Goal: Information Seeking & Learning: Find specific page/section

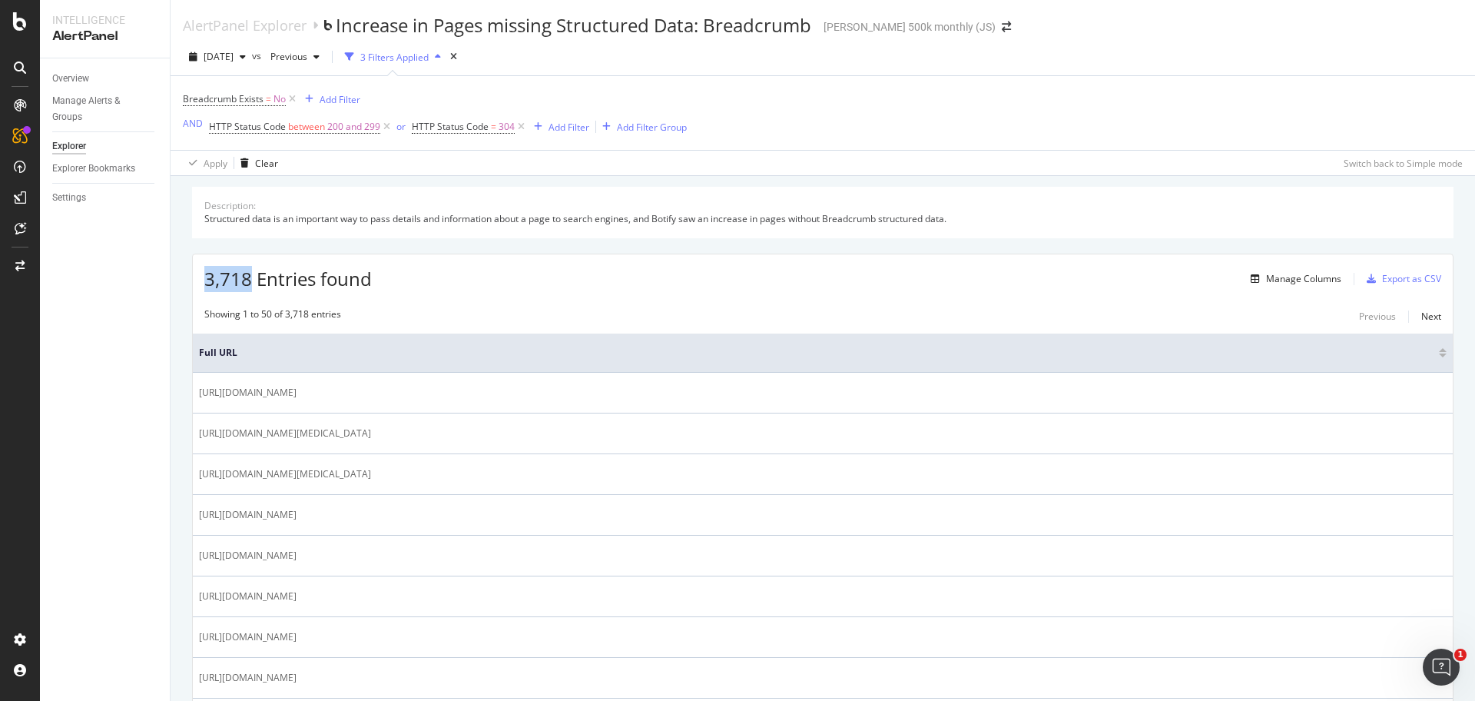
drag, startPoint x: 203, startPoint y: 280, endPoint x: 251, endPoint y: 283, distance: 48.5
click at [251, 283] on div "3,718 Entries found Manage Columns Export as CSV" at bounding box center [823, 273] width 1260 height 38
click at [568, 127] on div "Add Filter" at bounding box center [568, 127] width 41 height 13
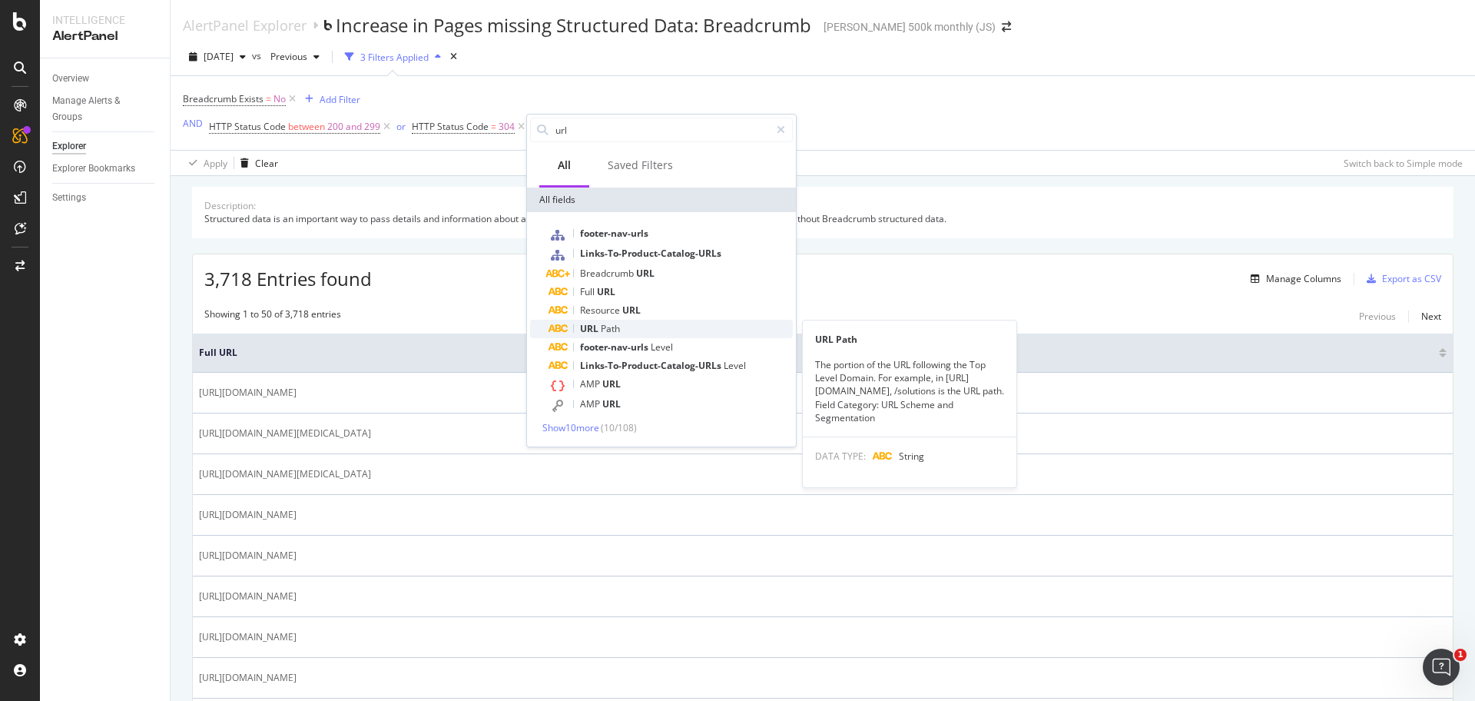
type input "url"
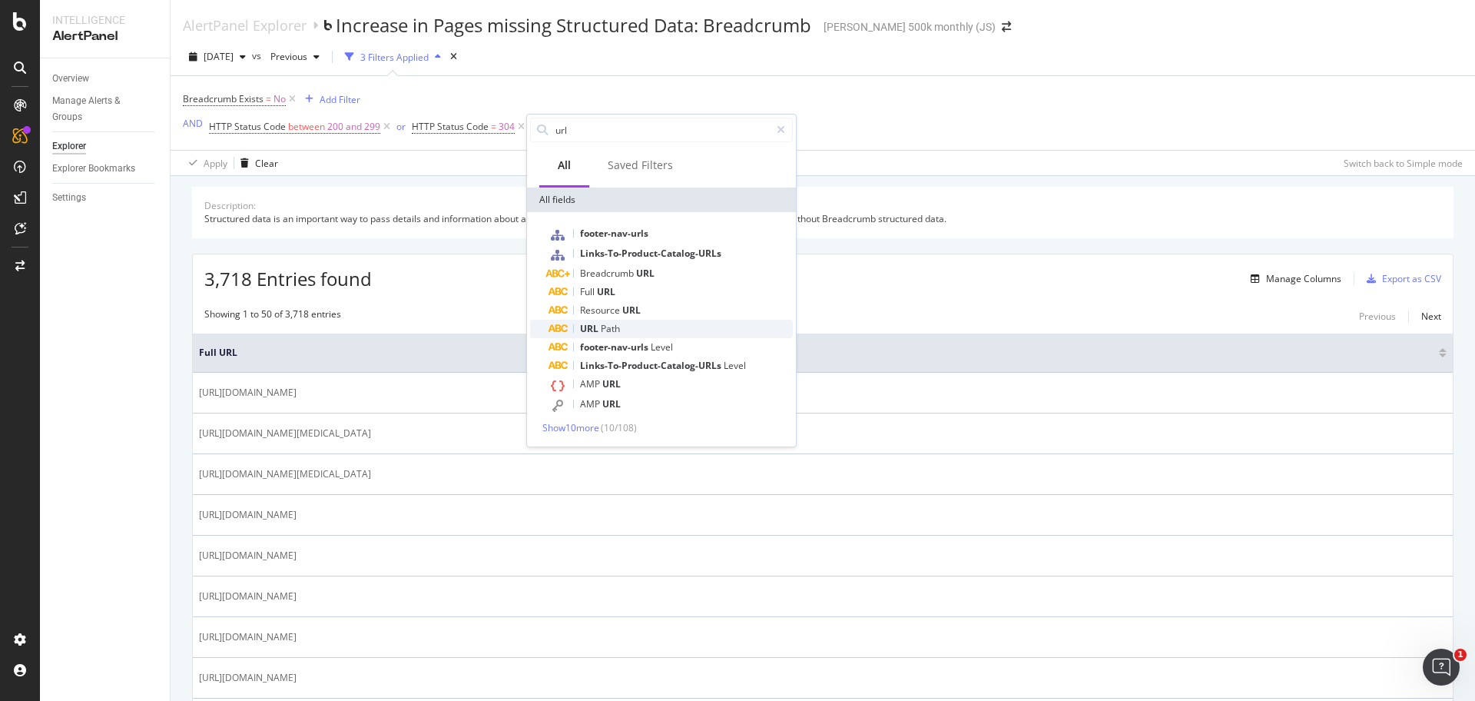
click at [622, 326] on div "URL Path" at bounding box center [670, 329] width 244 height 18
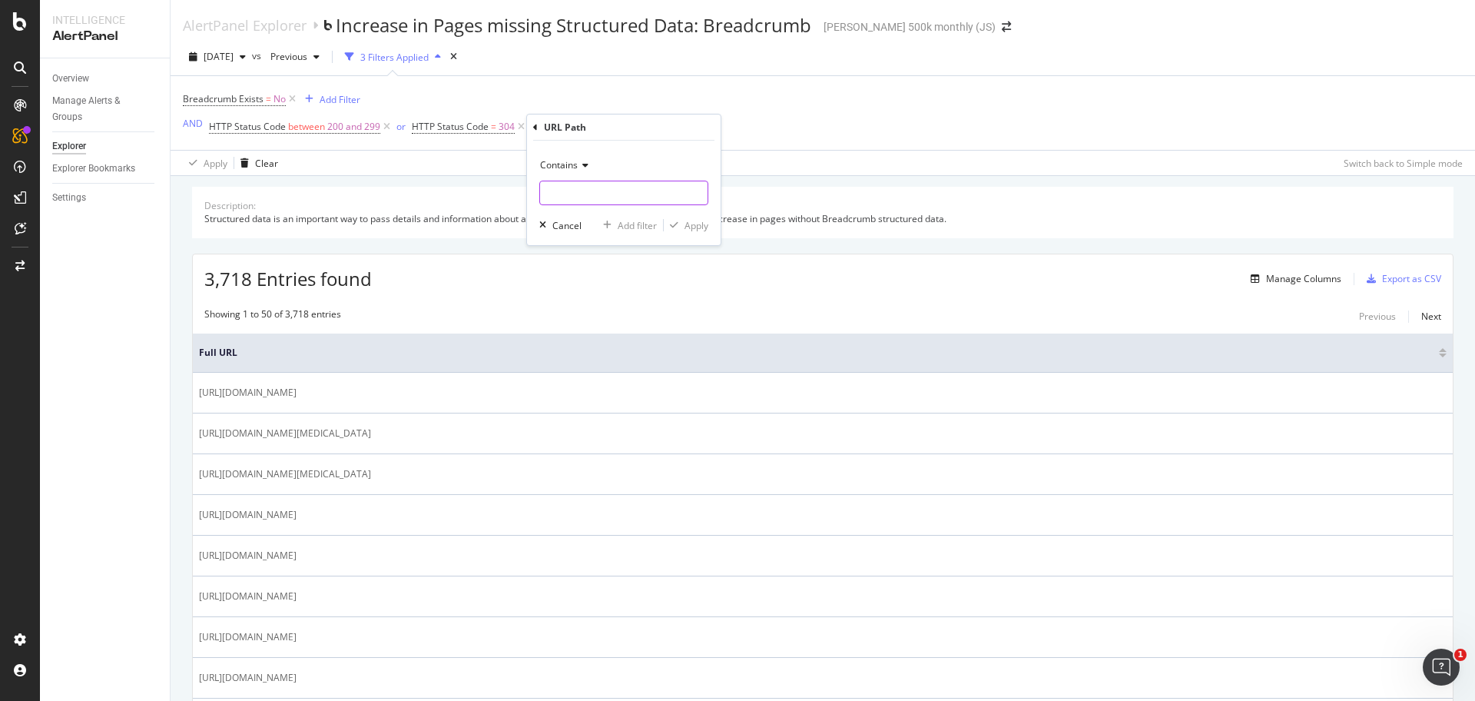
click at [592, 196] on input "text" at bounding box center [623, 193] width 167 height 25
type input "/en-us"
click at [698, 224] on div "Apply" at bounding box center [696, 225] width 24 height 13
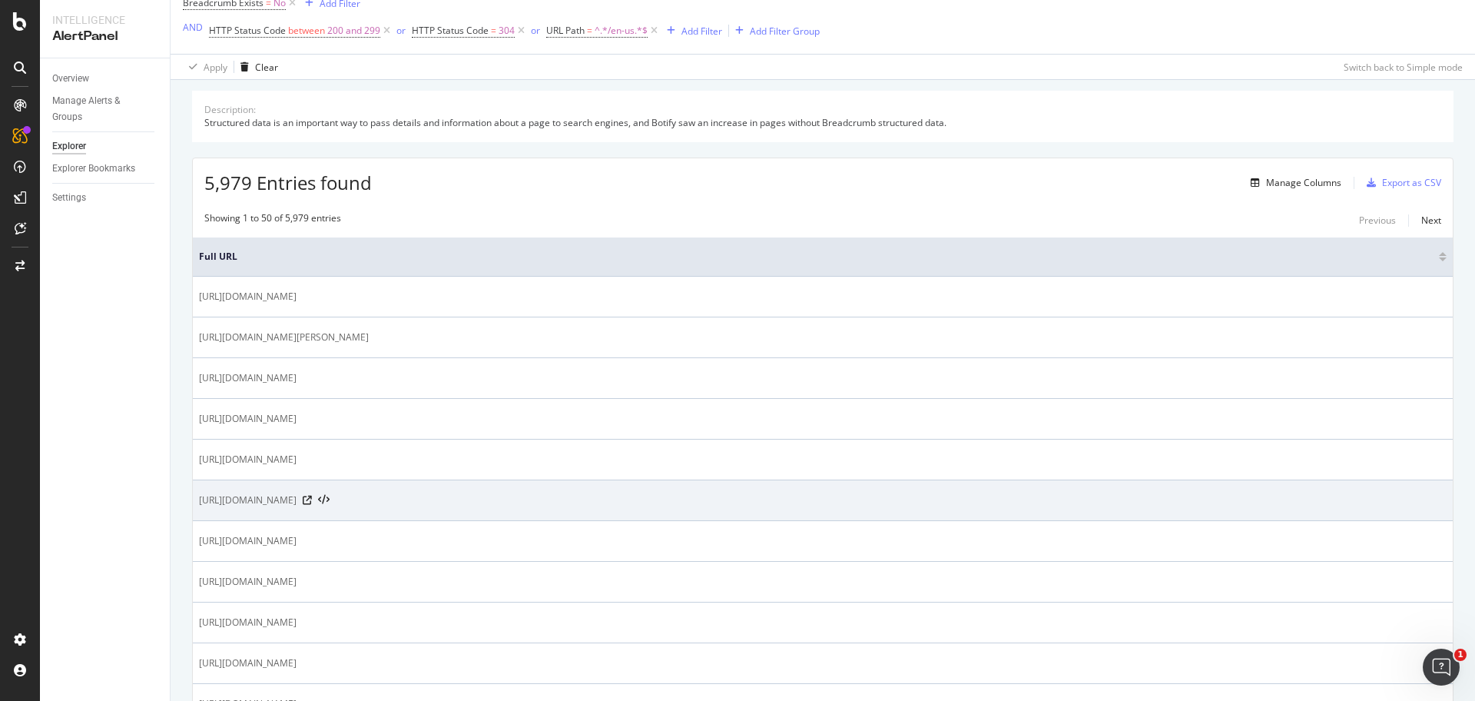
scroll to position [192, 0]
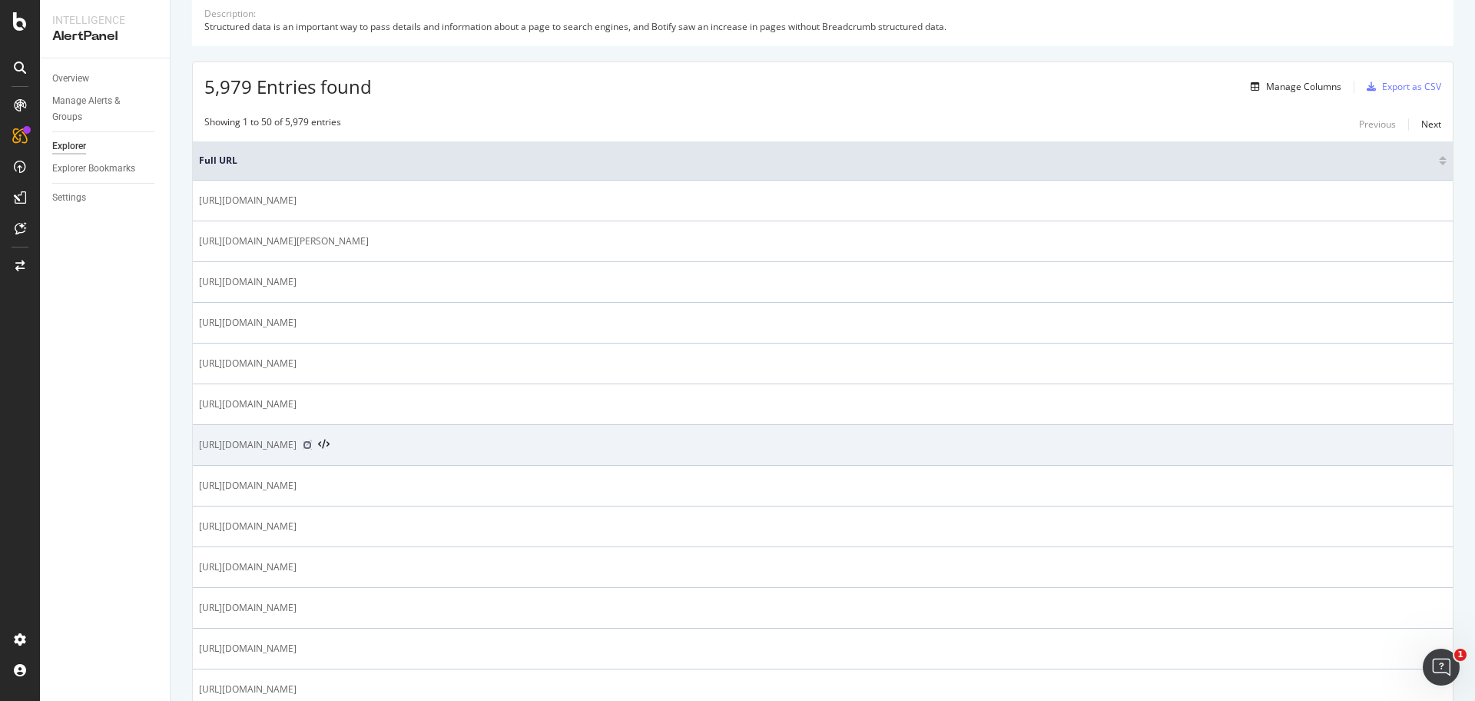
click at [312, 444] on icon at bounding box center [307, 444] width 9 height 9
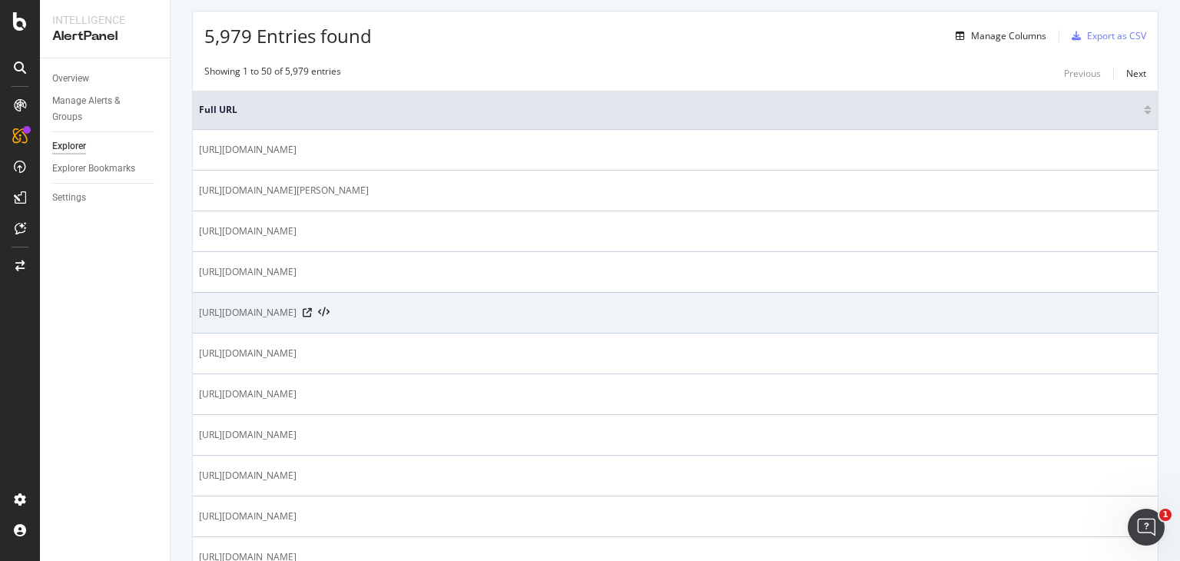
scroll to position [268, 0]
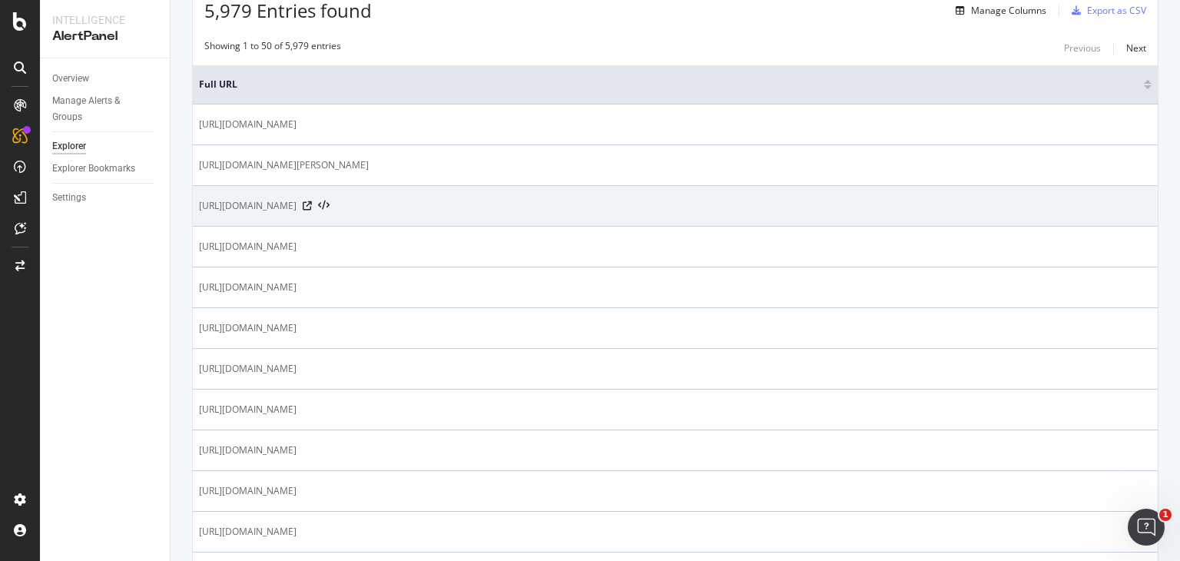
drag, startPoint x: 369, startPoint y: 202, endPoint x: 410, endPoint y: 204, distance: 41.5
click at [296, 204] on span "[URL][DOMAIN_NAME]" at bounding box center [248, 205] width 98 height 15
drag, startPoint x: 412, startPoint y: 205, endPoint x: 372, endPoint y: 205, distance: 39.9
click at [296, 205] on span "[URL][DOMAIN_NAME]" at bounding box center [248, 205] width 98 height 15
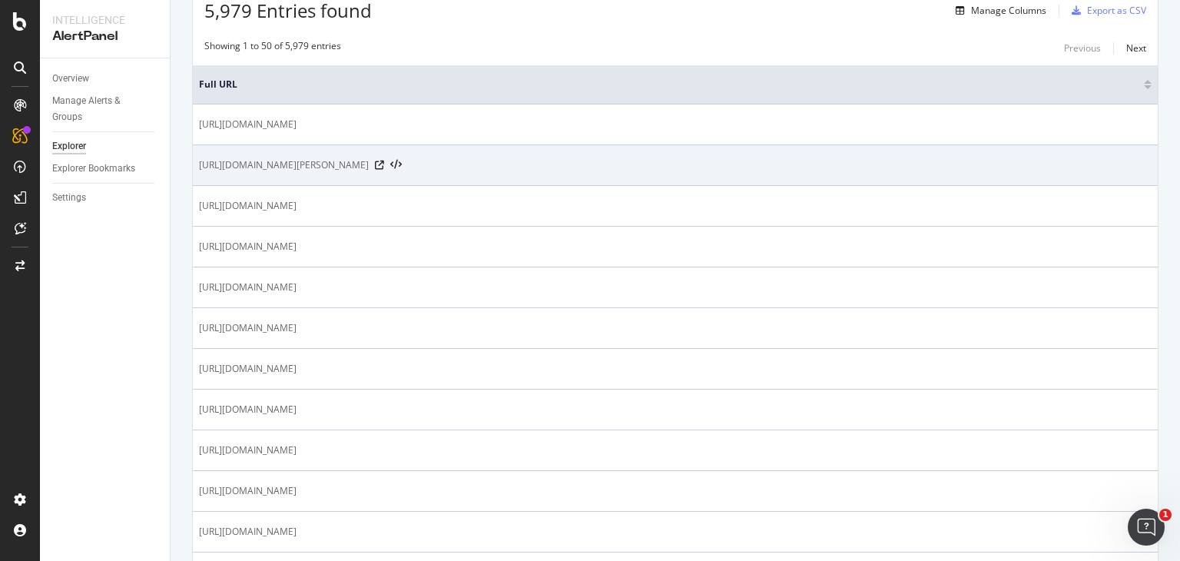
drag, startPoint x: 426, startPoint y: 158, endPoint x: 360, endPoint y: 157, distance: 65.3
click at [360, 157] on span "[URL][DOMAIN_NAME][PERSON_NAME]" at bounding box center [284, 164] width 170 height 15
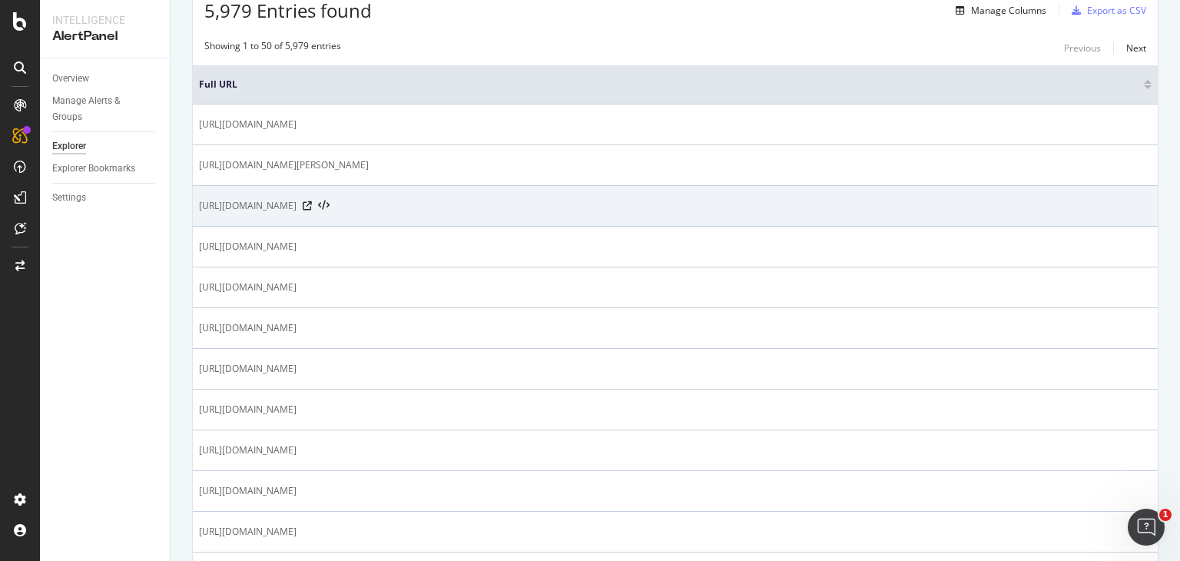
drag, startPoint x: 372, startPoint y: 205, endPoint x: 412, endPoint y: 205, distance: 40.7
click at [296, 205] on span "[URL][DOMAIN_NAME]" at bounding box center [248, 205] width 98 height 15
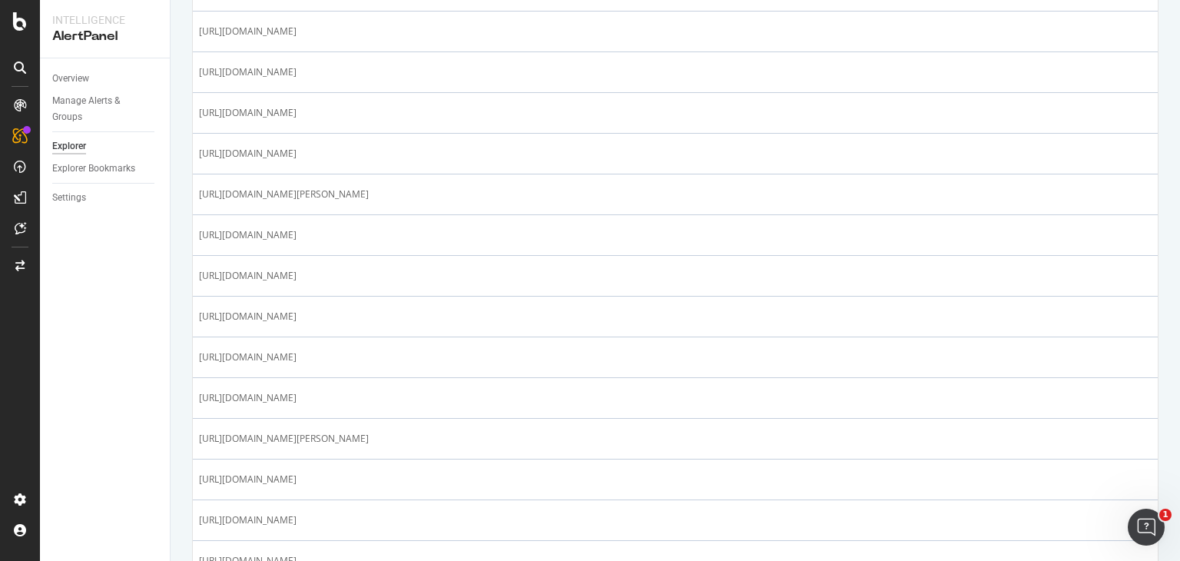
scroll to position [729, 0]
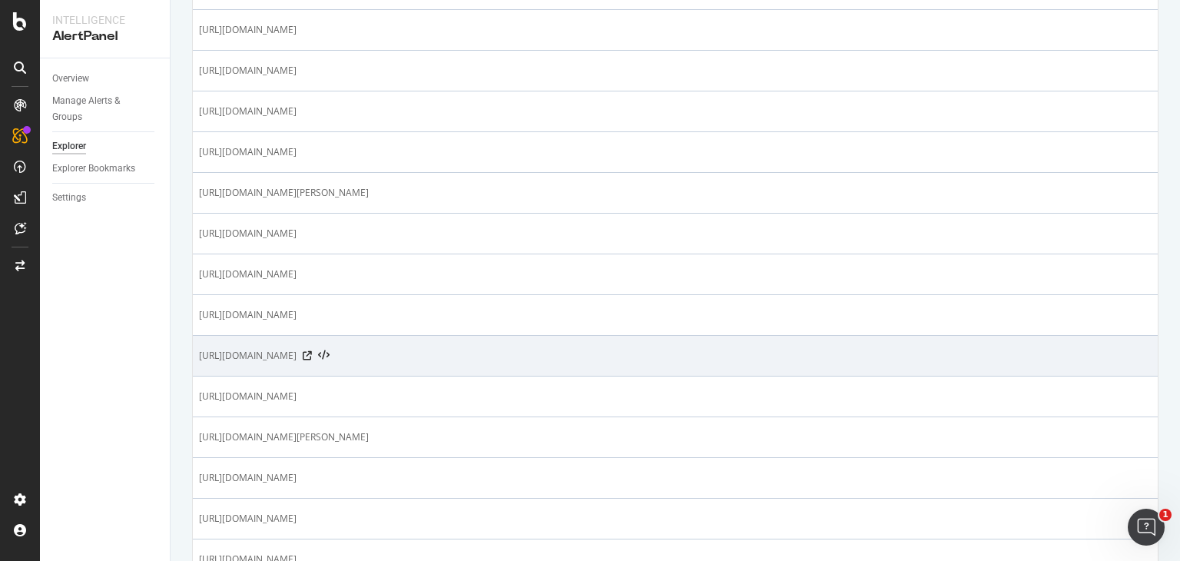
drag, startPoint x: 369, startPoint y: 354, endPoint x: 444, endPoint y: 356, distance: 75.3
click at [296, 356] on span "[URL][DOMAIN_NAME]" at bounding box center [248, 355] width 98 height 15
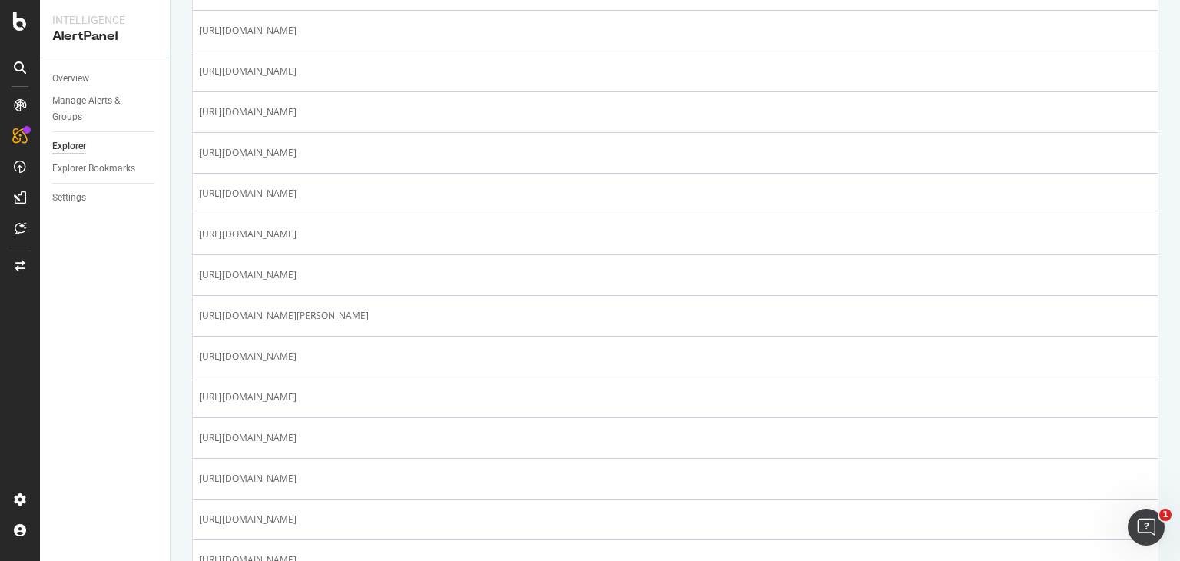
scroll to position [1497, 0]
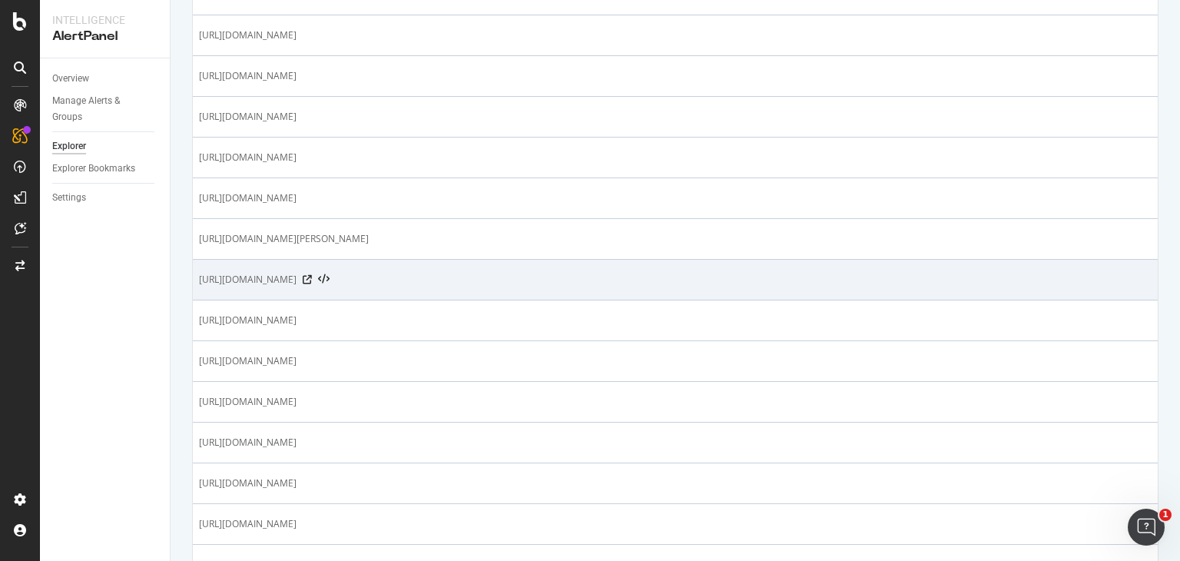
drag, startPoint x: 363, startPoint y: 270, endPoint x: 458, endPoint y: 273, distance: 94.5
click at [296, 273] on span "[URL][DOMAIN_NAME]" at bounding box center [248, 279] width 98 height 15
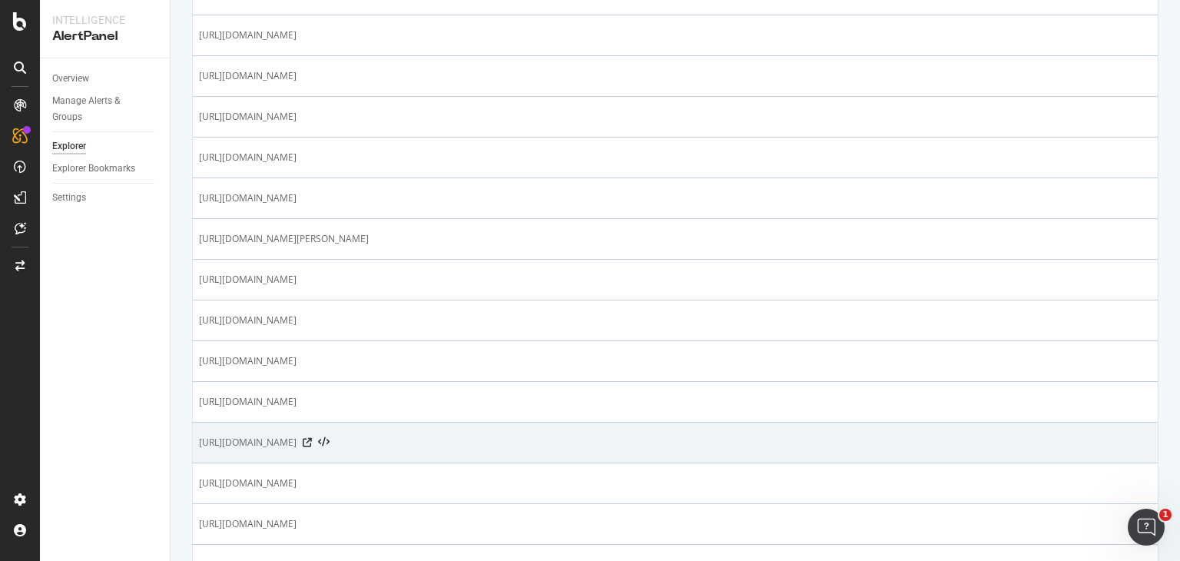
drag, startPoint x: 341, startPoint y: 435, endPoint x: 427, endPoint y: 437, distance: 86.1
click at [296, 437] on span "[URL][DOMAIN_NAME]" at bounding box center [248, 442] width 98 height 15
drag, startPoint x: 410, startPoint y: 434, endPoint x: 343, endPoint y: 431, distance: 66.9
click at [296, 435] on span "[URL][DOMAIN_NAME]" at bounding box center [248, 442] width 98 height 15
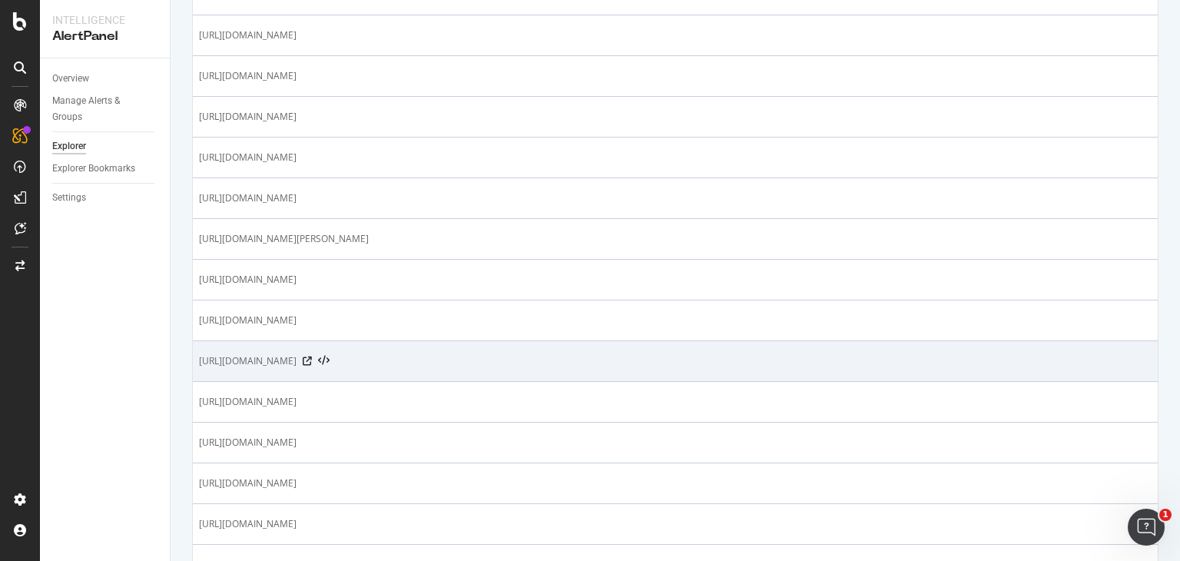
drag, startPoint x: 368, startPoint y: 353, endPoint x: 457, endPoint y: 353, distance: 89.1
click at [296, 353] on span "[URL][DOMAIN_NAME]" at bounding box center [248, 360] width 98 height 15
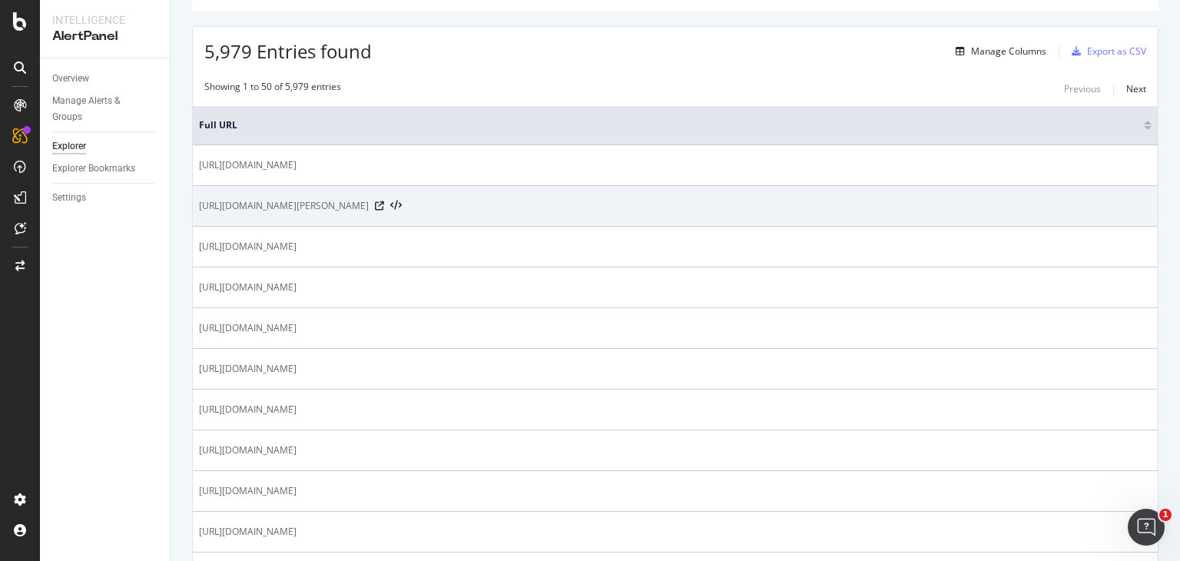
scroll to position [384, 0]
